Goal: Task Accomplishment & Management: Use online tool/utility

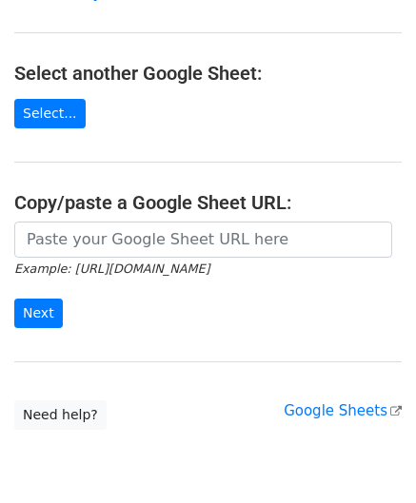
scroll to position [190, 0]
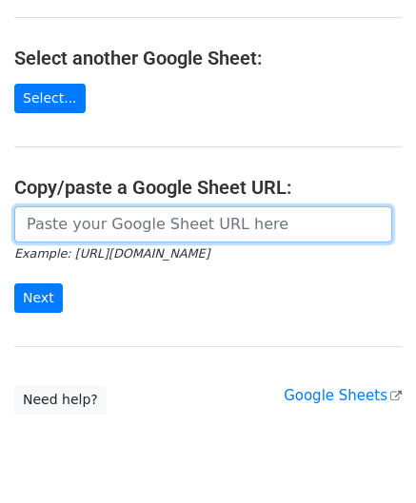
click at [106, 226] on input "url" at bounding box center [203, 225] width 378 height 36
paste input "https://docs.google.com/spreadsheets/d/1JN6AqD33CSws6_hpbAkfuuJpcWRUrNoKWKOVeW2…"
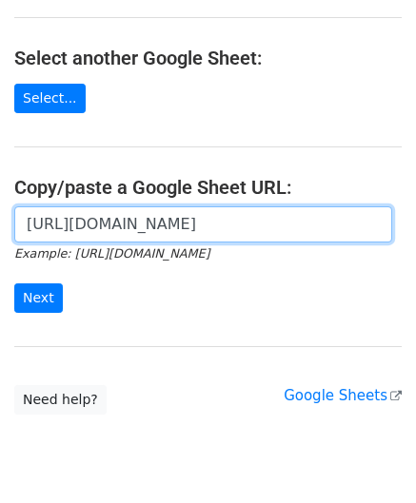
scroll to position [0, 440]
type input "https://docs.google.com/spreadsheets/d/1JN6AqD33CSws6_hpbAkfuuJpcWRUrNoKWKOVeW2…"
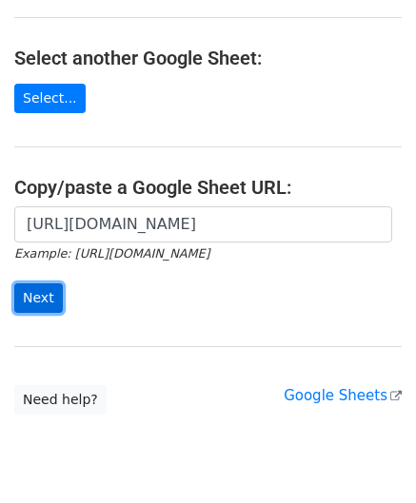
click at [43, 290] on input "Next" at bounding box center [38, 299] width 49 height 30
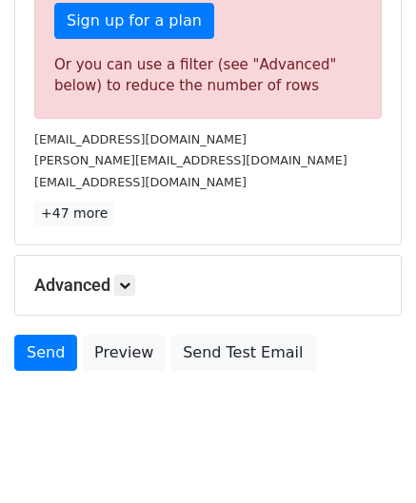
scroll to position [642, 0]
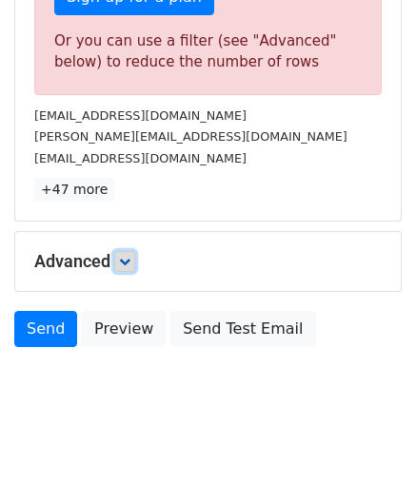
click at [129, 256] on icon at bounding box center [124, 261] width 11 height 11
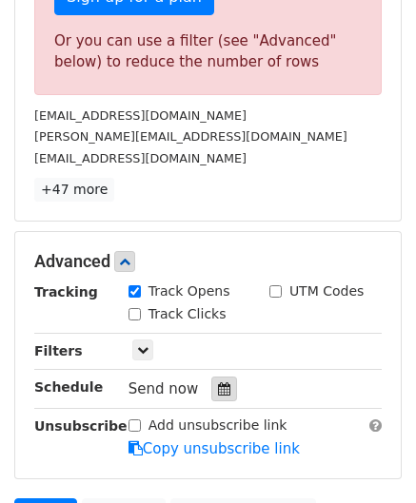
click at [218, 389] on icon at bounding box center [224, 389] width 12 height 13
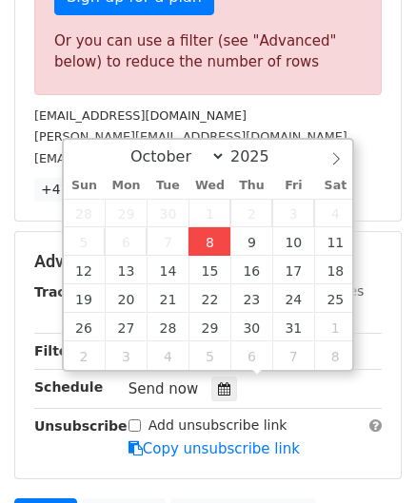
type input "[DATE] 12:00"
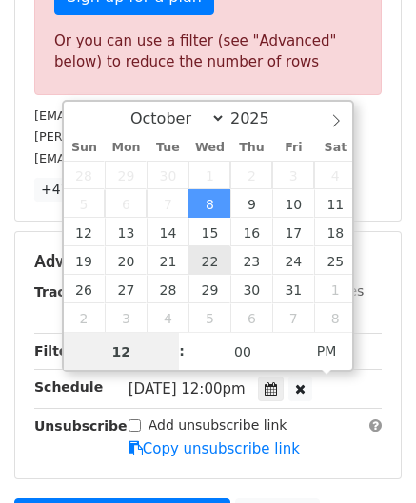
paste input "6"
type input "6"
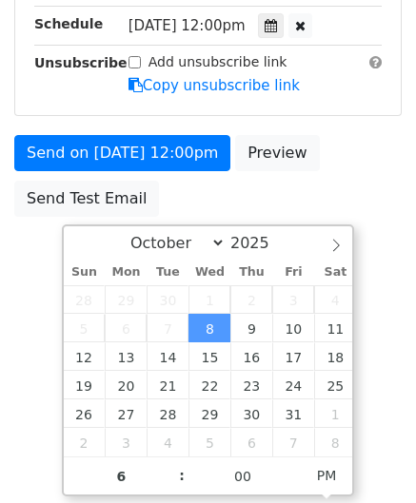
type input "[DATE] 18:00"
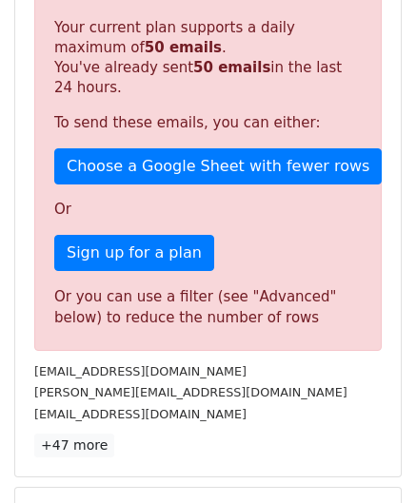
scroll to position [873, 0]
